Goal: Task Accomplishment & Management: Manage account settings

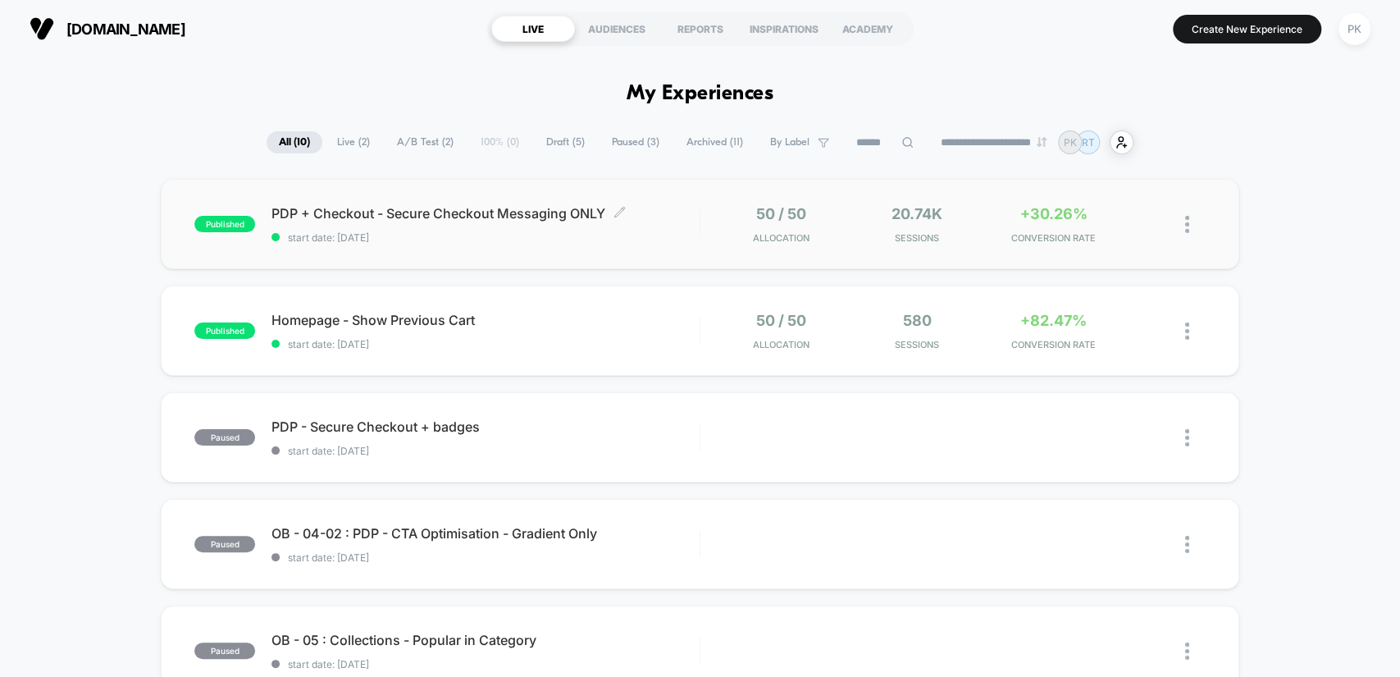
click at [667, 207] on span "PDP + Checkout - Secure Checkout Messaging ONLY Click to edit experience details" at bounding box center [484, 213] width 427 height 16
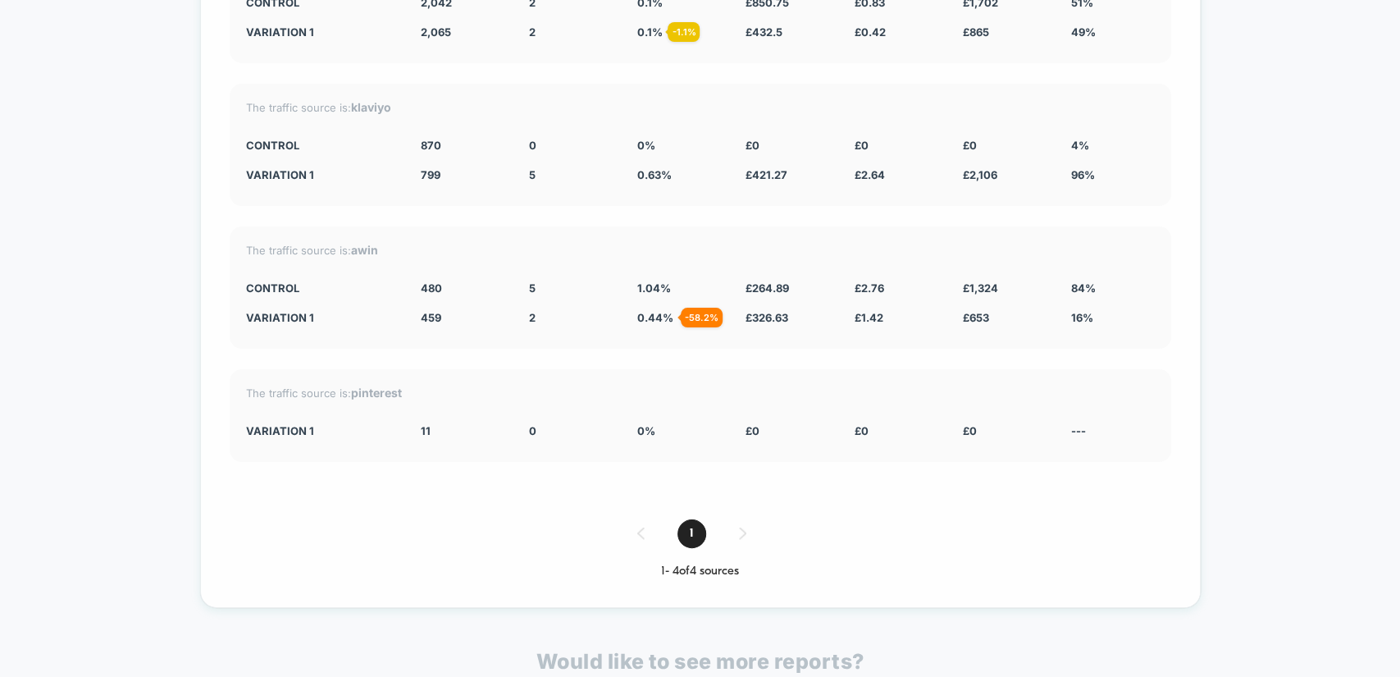
scroll to position [6517, 0]
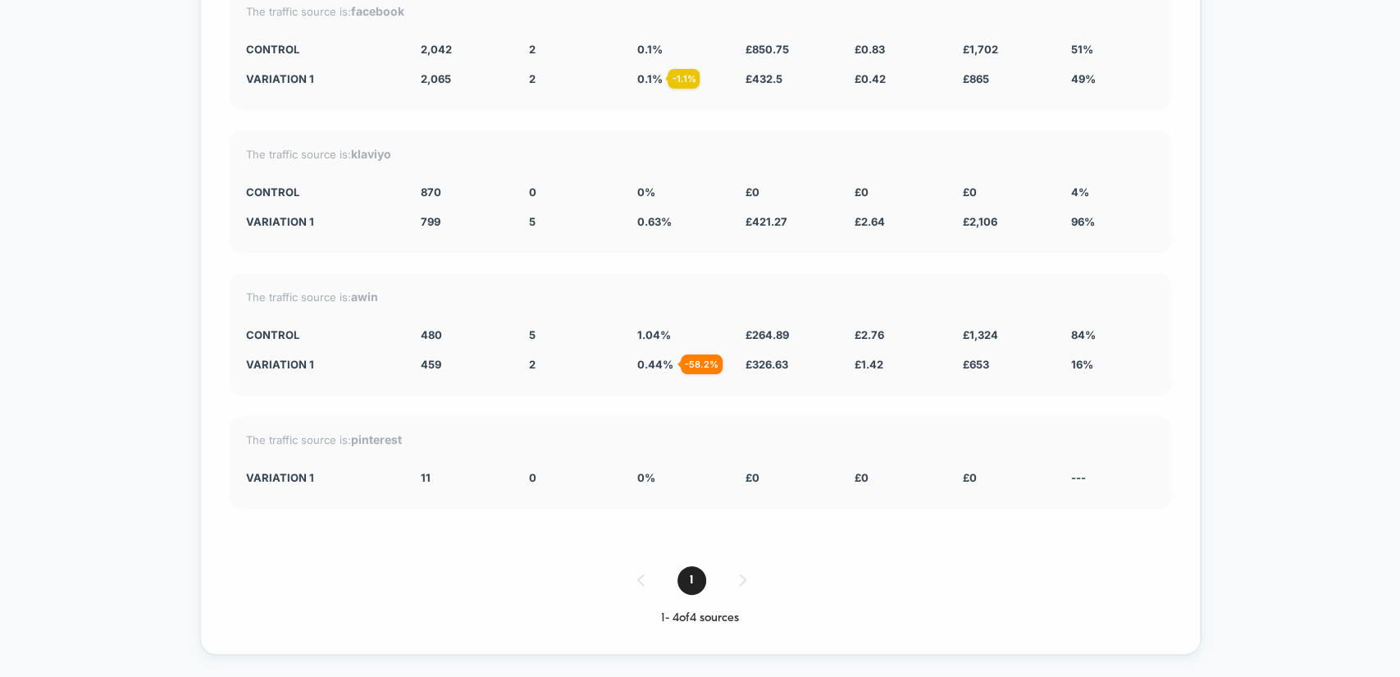
click at [734, 566] on div "1" at bounding box center [700, 580] width 941 height 29
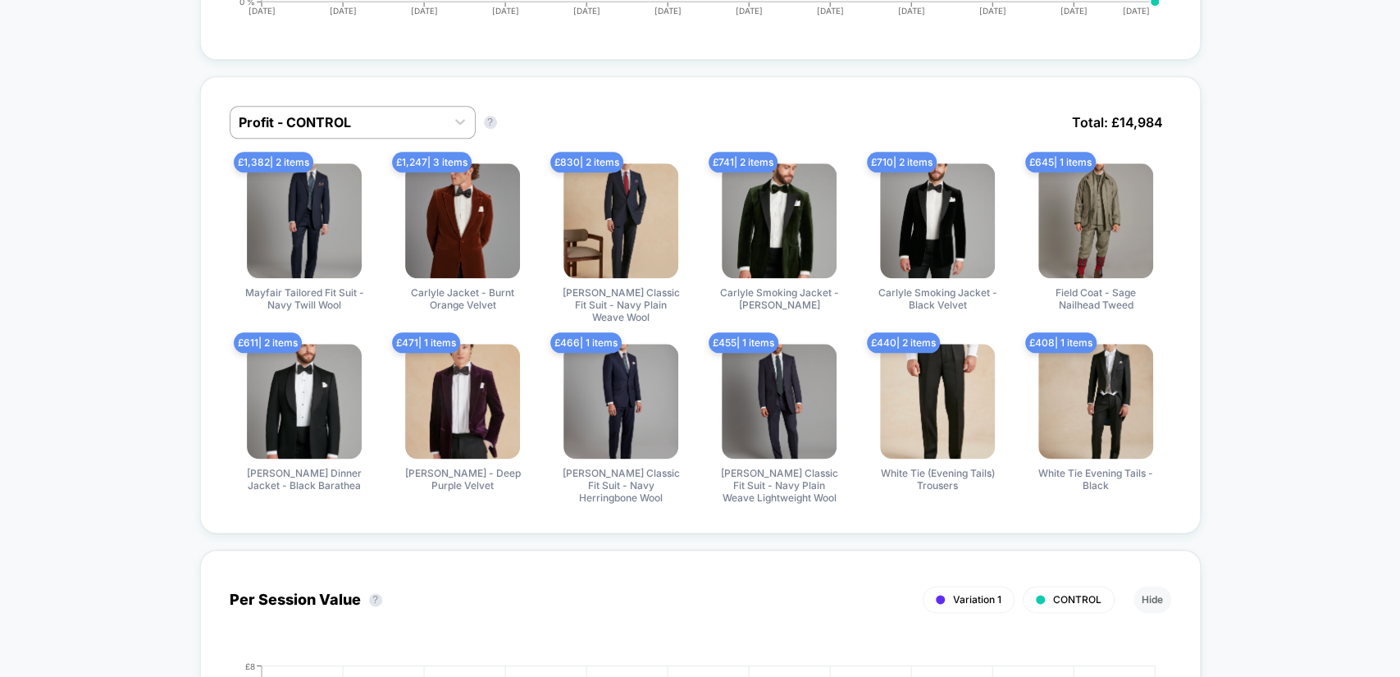
scroll to position [0, 0]
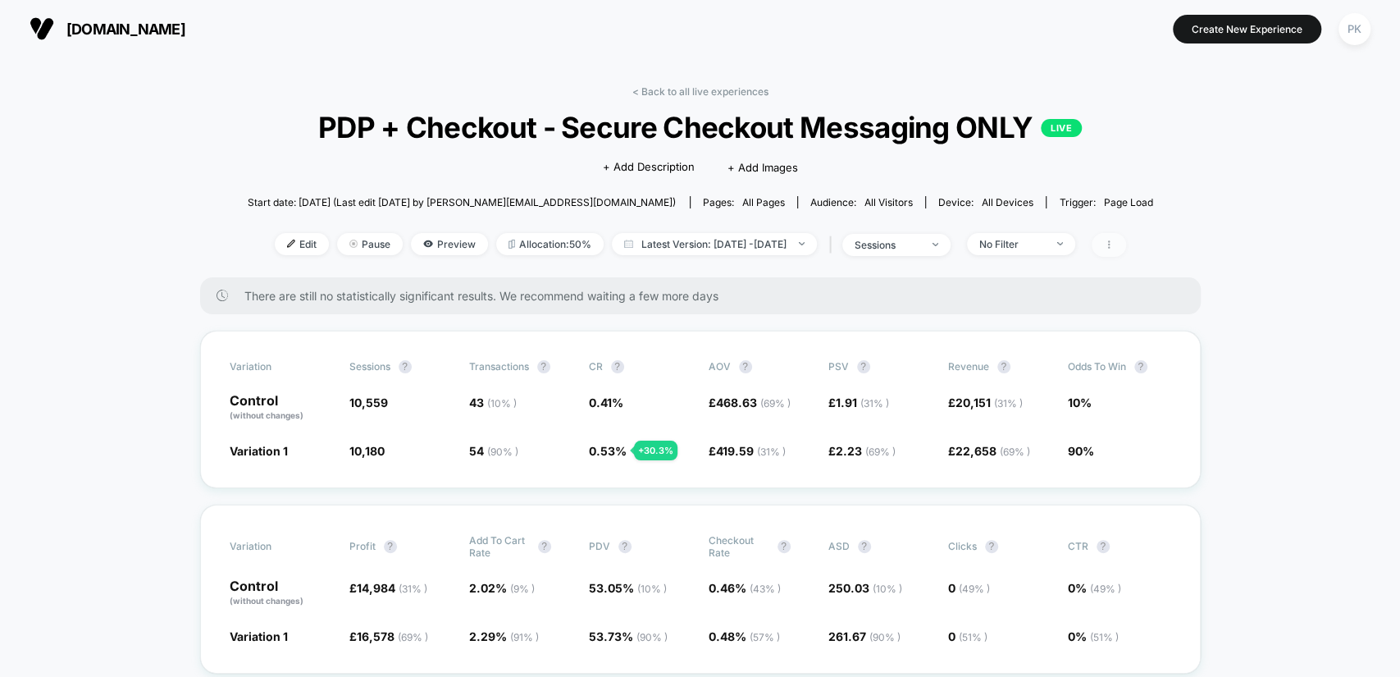
click at [1114, 247] on icon at bounding box center [1109, 244] width 10 height 10
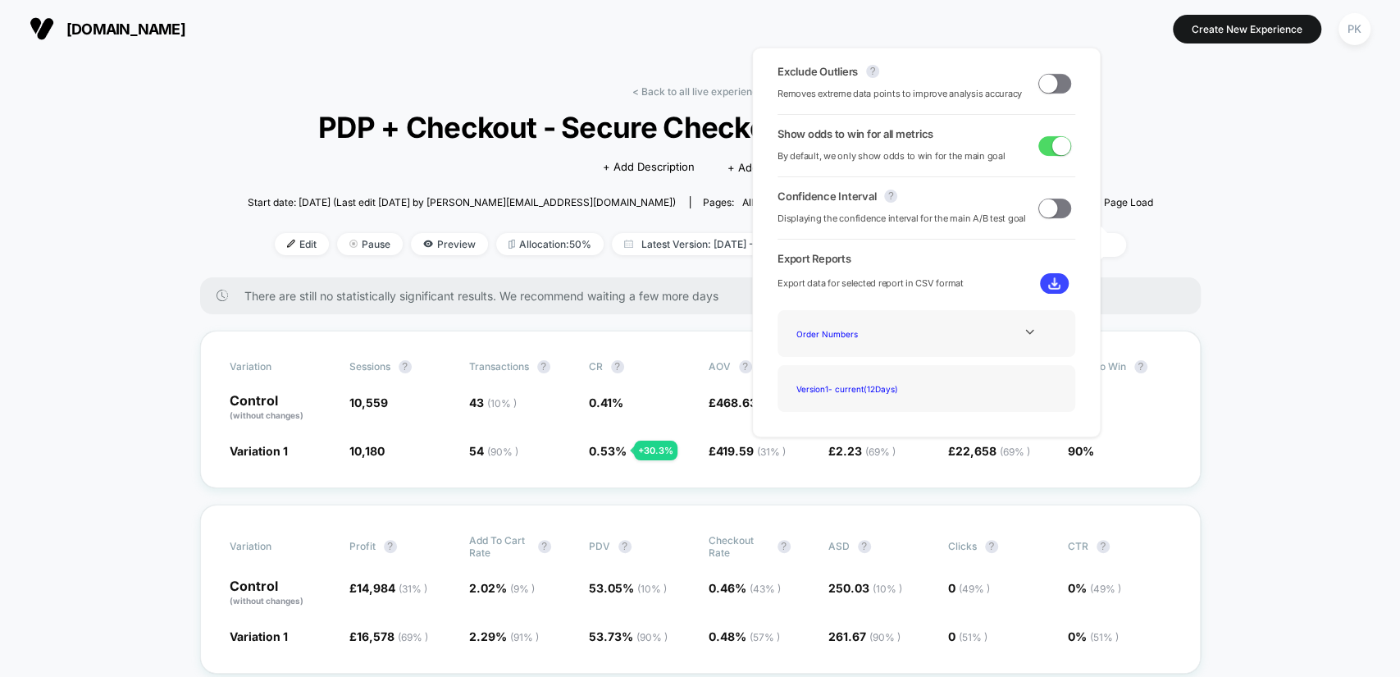
click at [1054, 89] on span at bounding box center [1054, 84] width 33 height 20
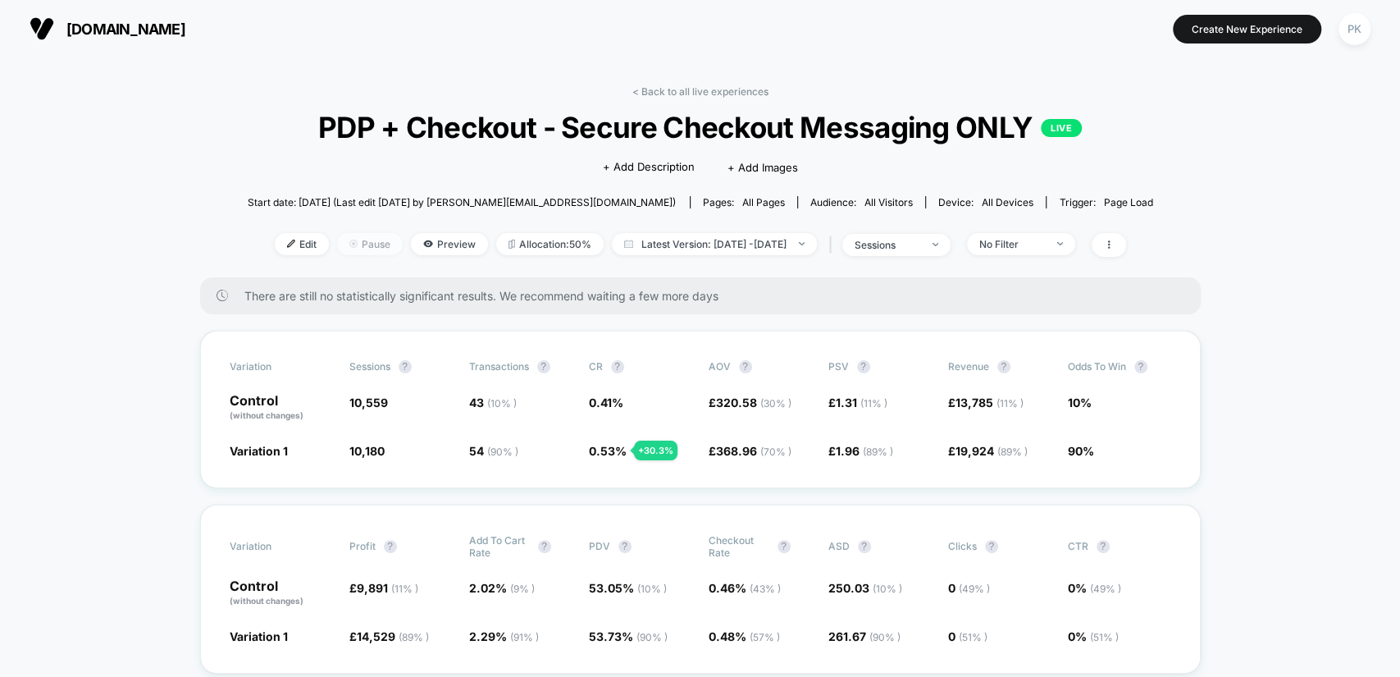
click at [357, 241] on span "Pause" at bounding box center [370, 244] width 66 height 22
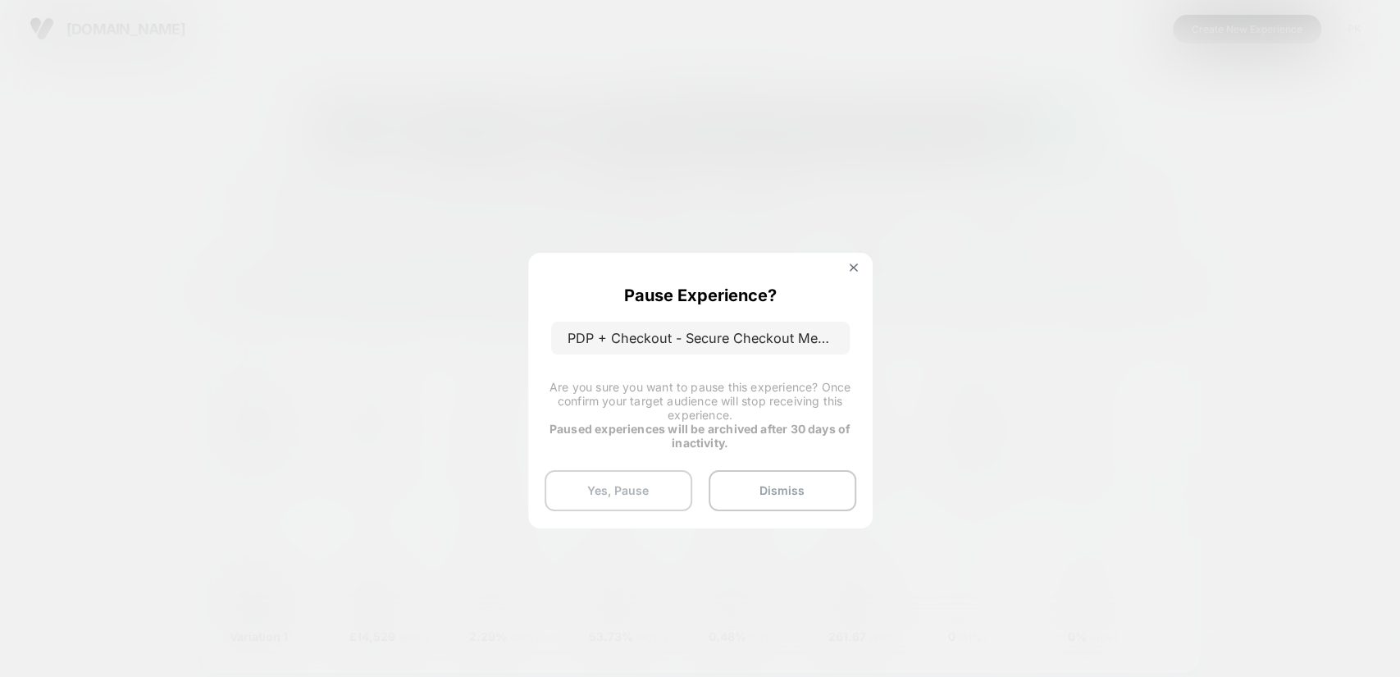
click at [632, 477] on button "Yes, Pause" at bounding box center [619, 490] width 148 height 41
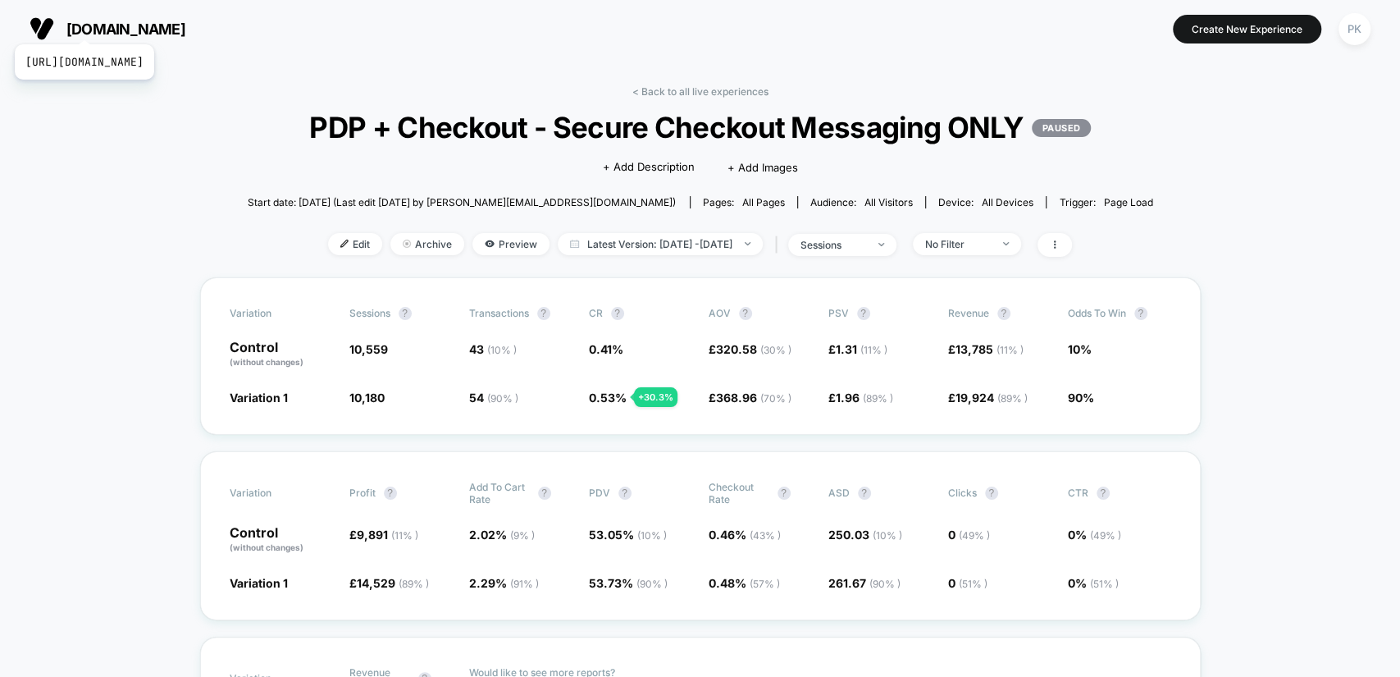
click at [131, 24] on span "[DOMAIN_NAME]" at bounding box center [125, 29] width 119 height 17
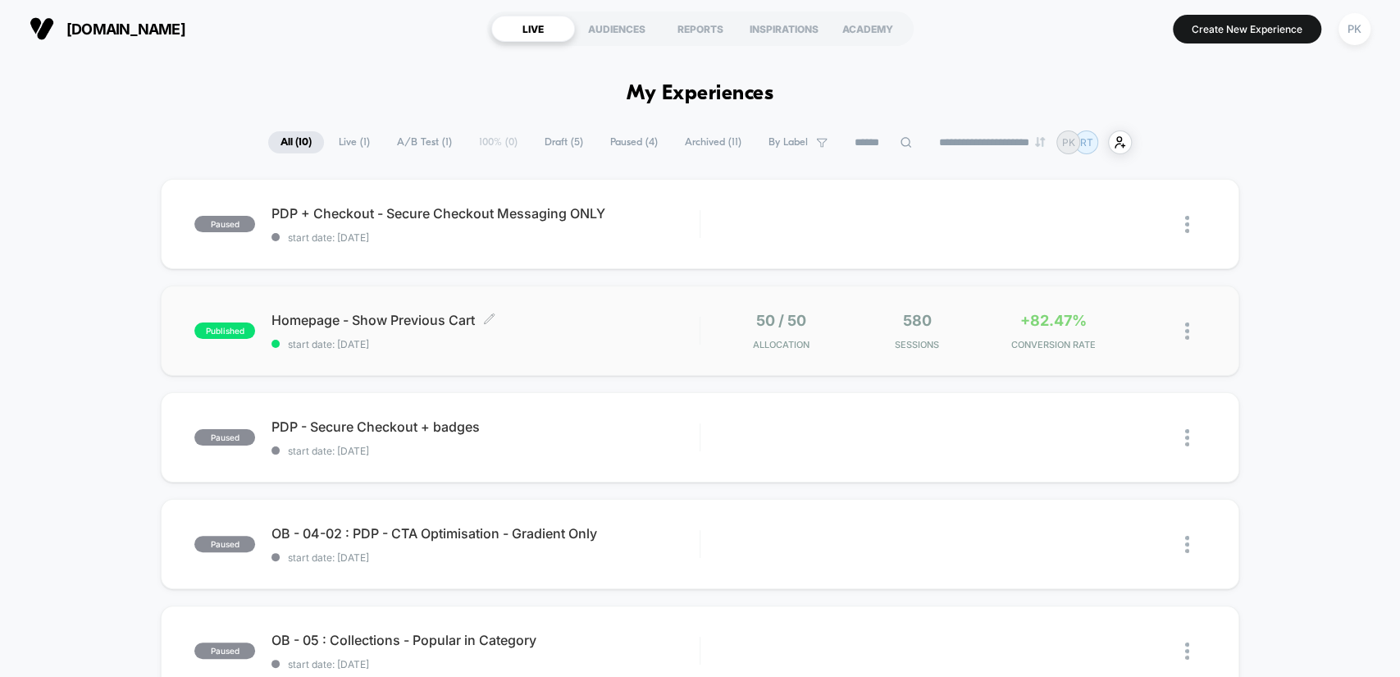
click at [545, 321] on span "Homepage - Show Previous Cart Click to edit experience details" at bounding box center [484, 320] width 427 height 16
click at [539, 208] on span "PDP + Checkout - Secure Checkout Messaging ONLY Click to edit experience details" at bounding box center [484, 213] width 427 height 16
